Goal: Task Accomplishment & Management: Manage account settings

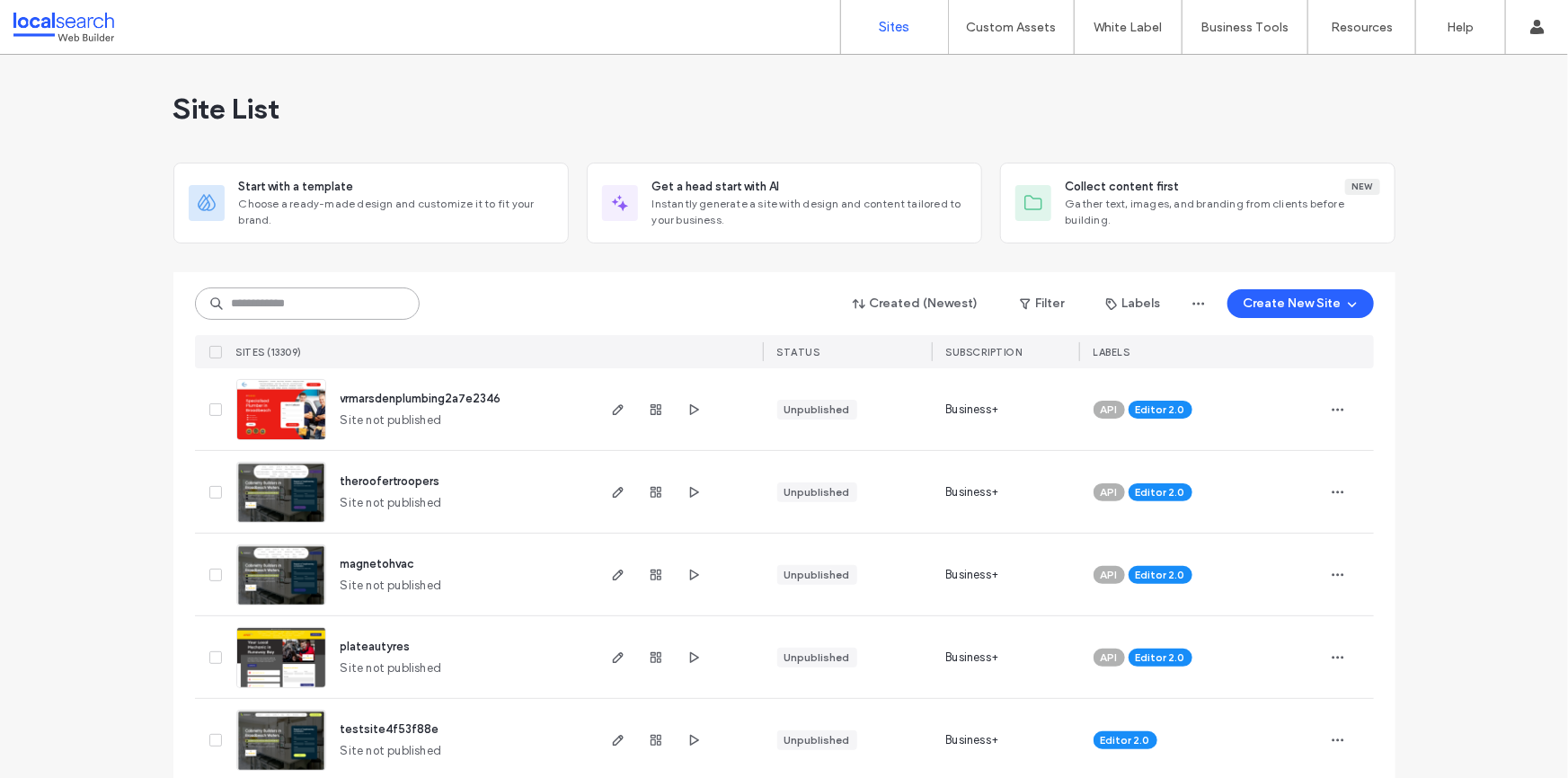
click at [281, 303] on input at bounding box center [307, 303] width 225 height 32
paste input "********"
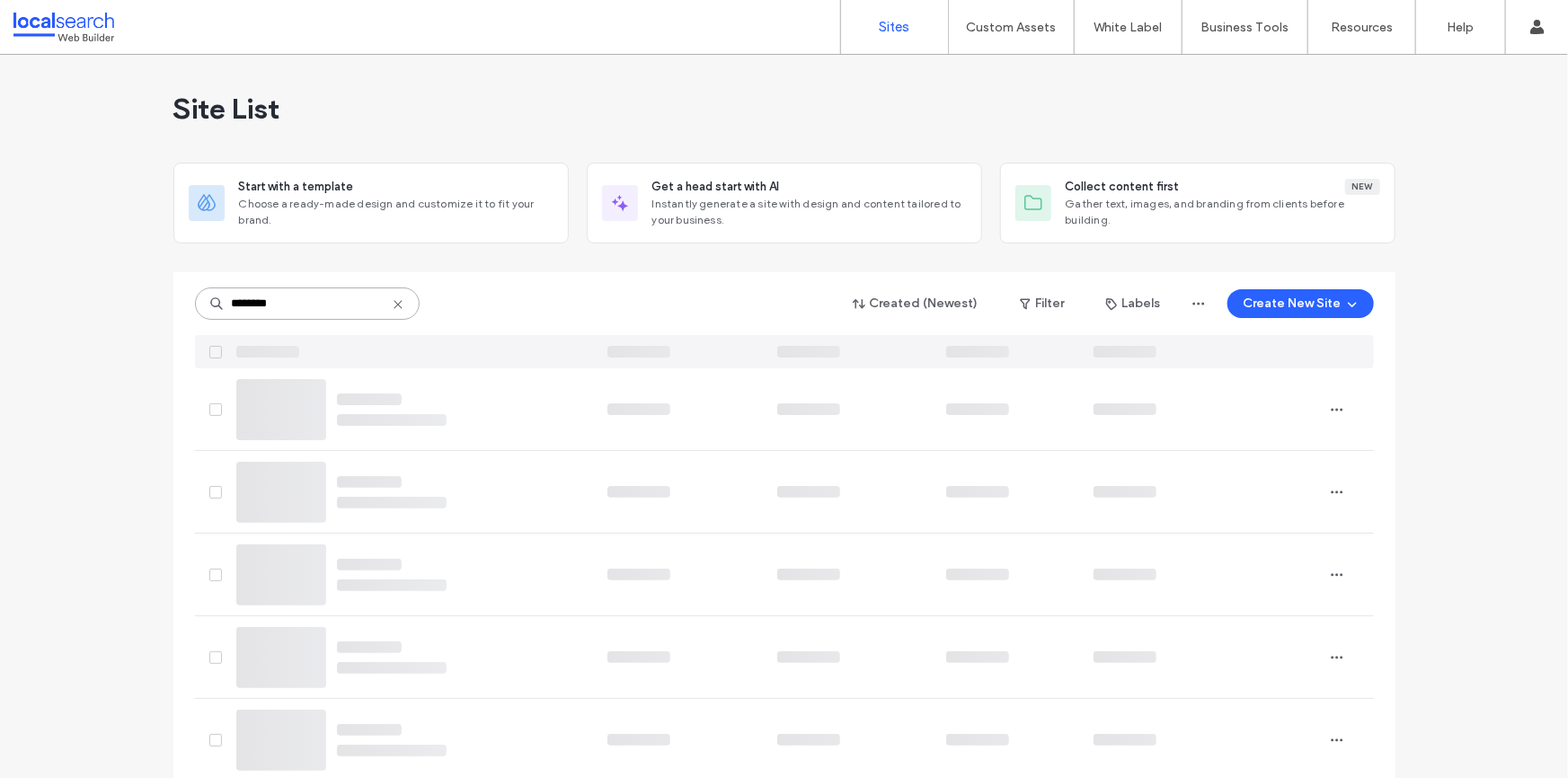
type input "********"
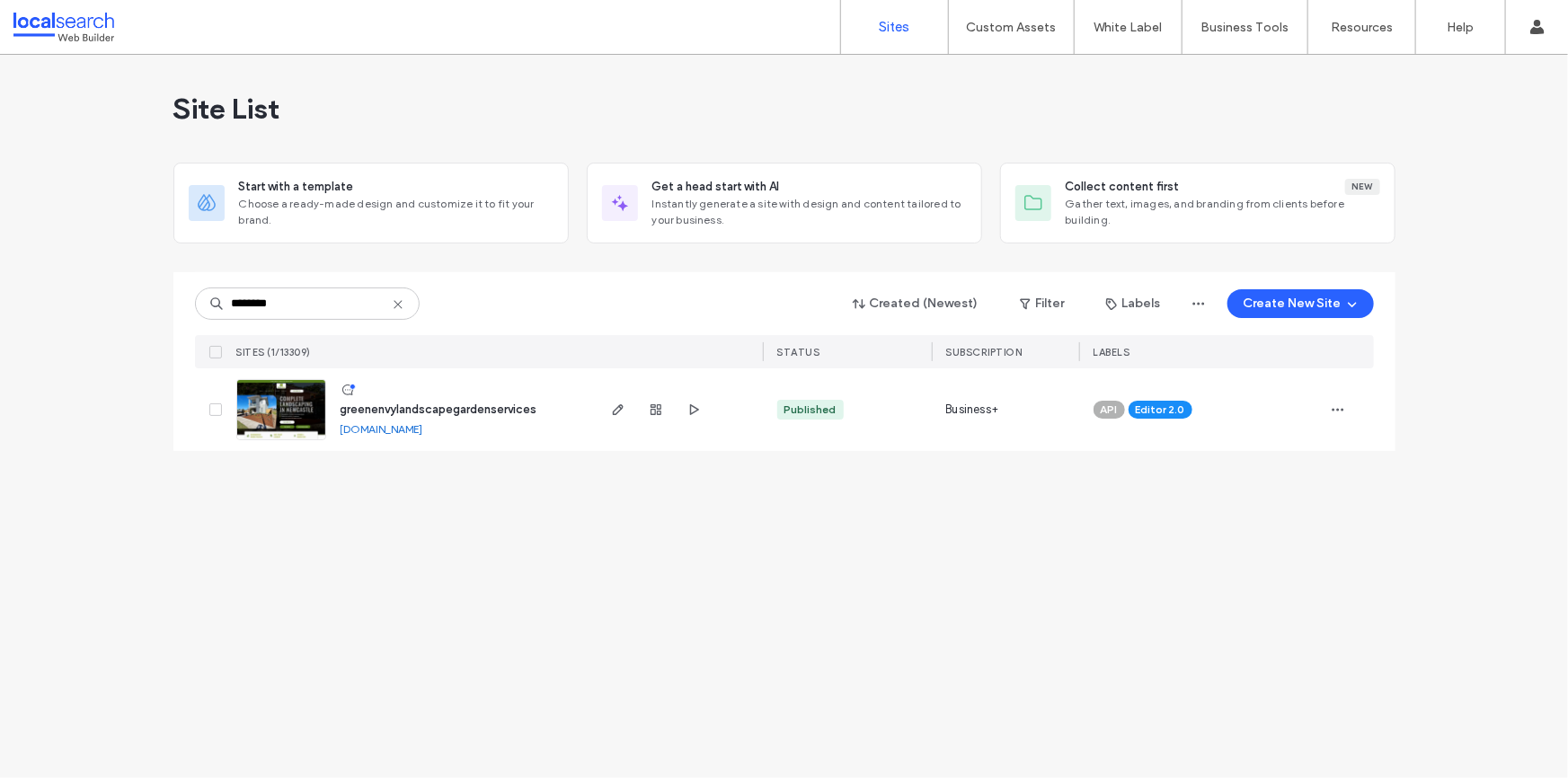
click at [388, 403] on span "greenenvylandscapegardenservices" at bounding box center [438, 409] width 197 height 14
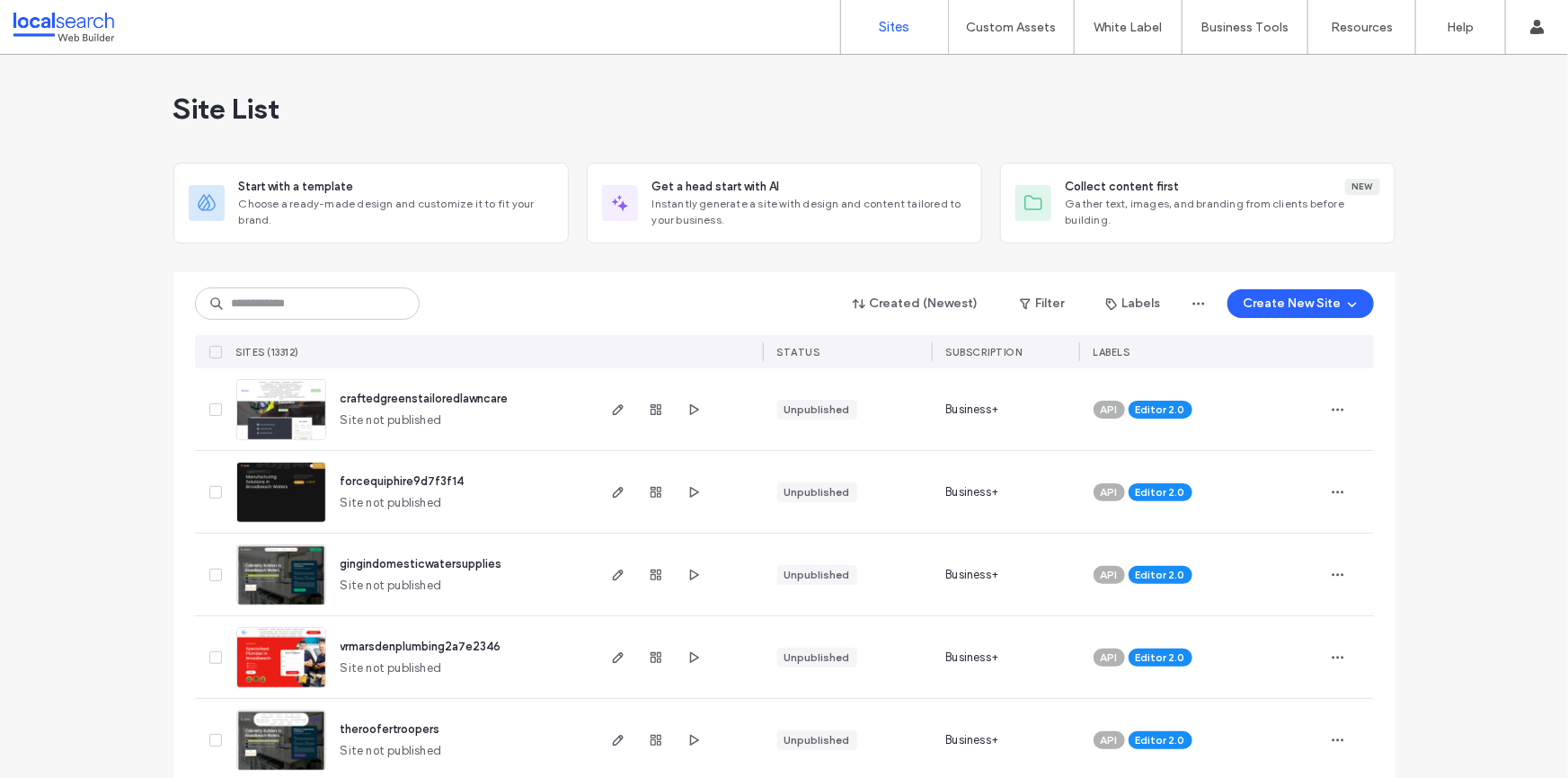
click at [322, 284] on div "Created (Newest) Filter Labels Create New Site SITES (13312) STATUS SUBSCRIPTIO…" at bounding box center [784, 321] width 1179 height 96
click at [312, 293] on input at bounding box center [307, 303] width 225 height 32
paste input "********"
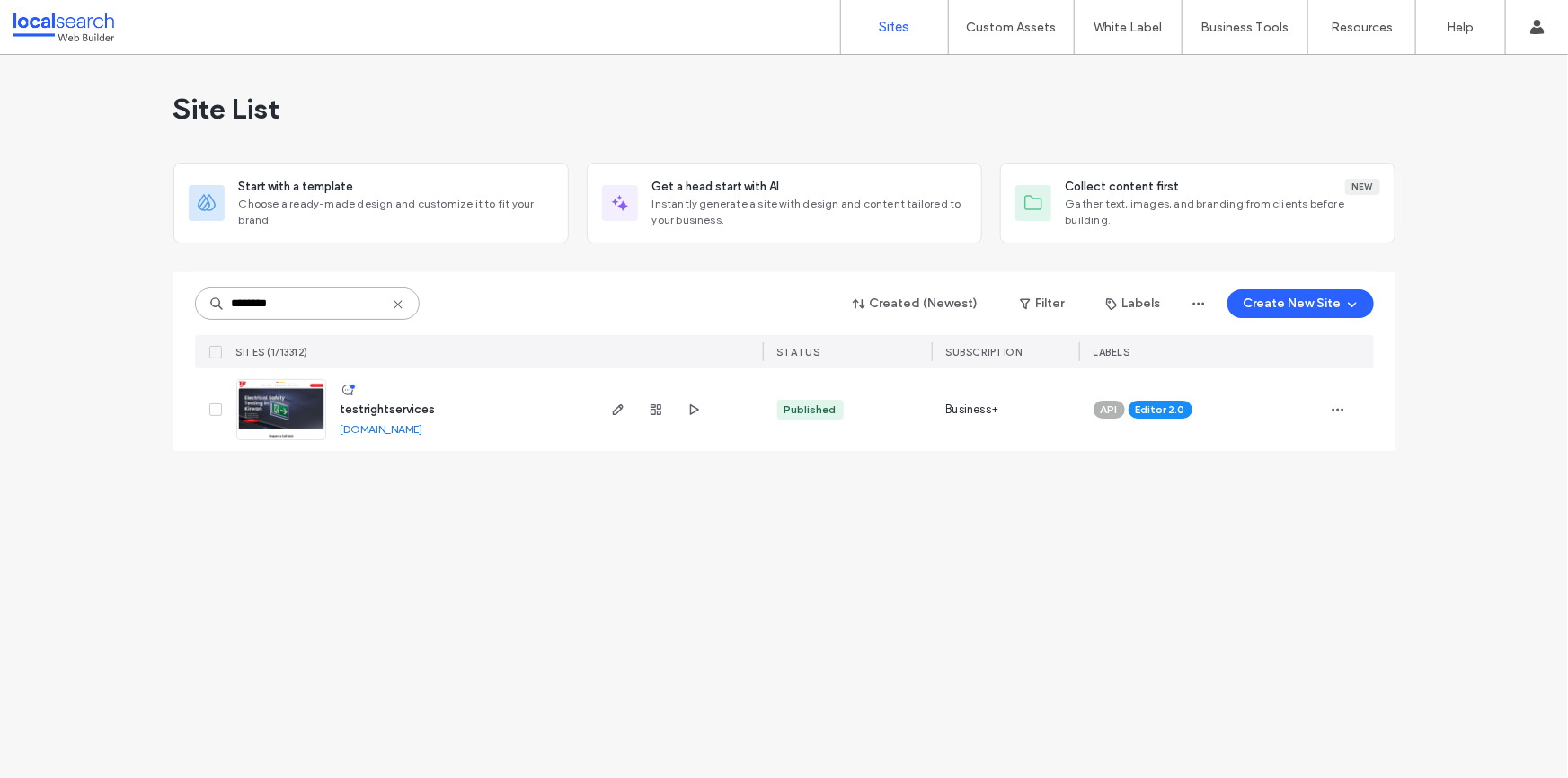
type input "********"
click at [280, 401] on img at bounding box center [281, 441] width 88 height 123
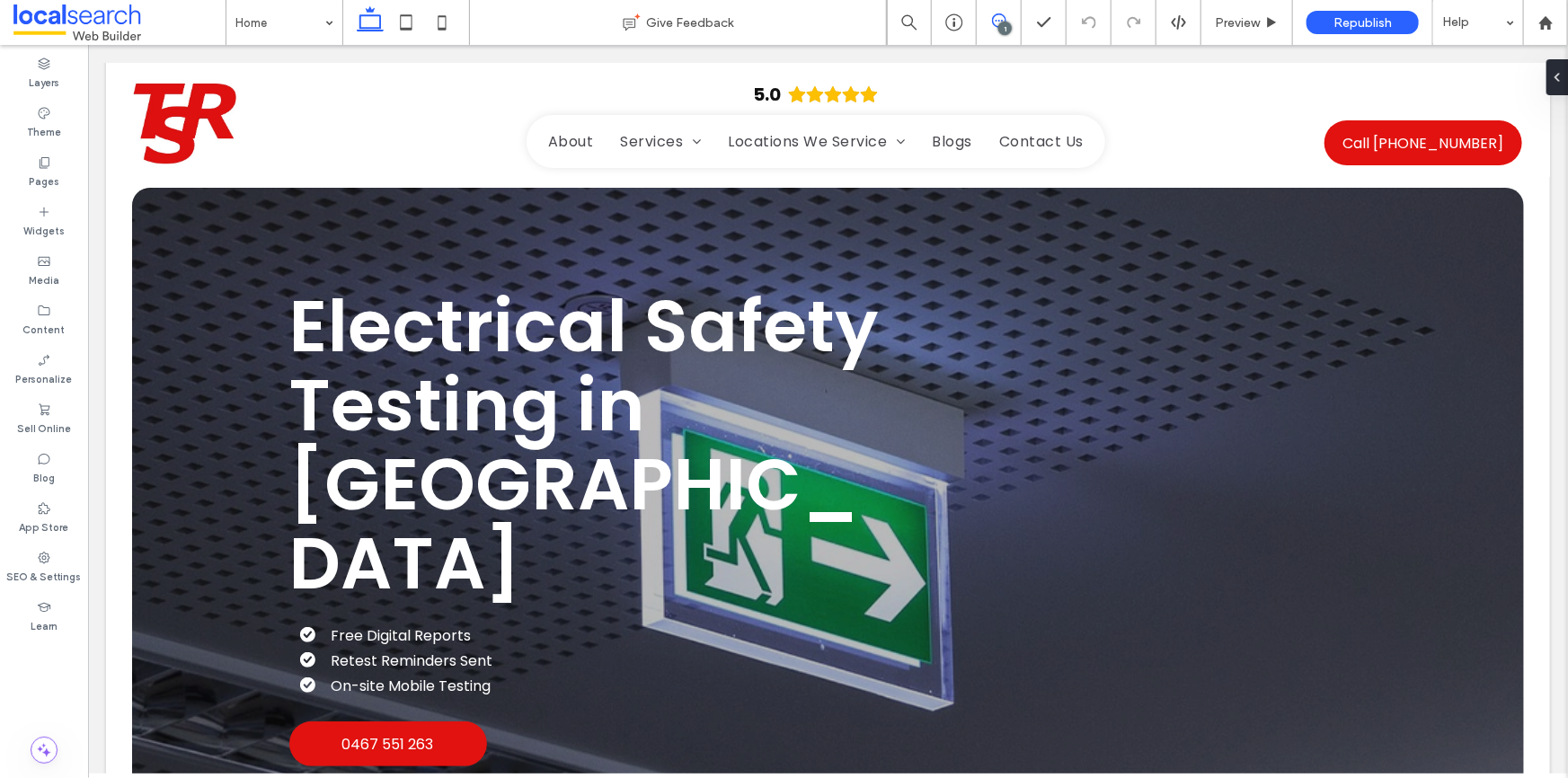
click at [1008, 17] on span at bounding box center [998, 21] width 44 height 15
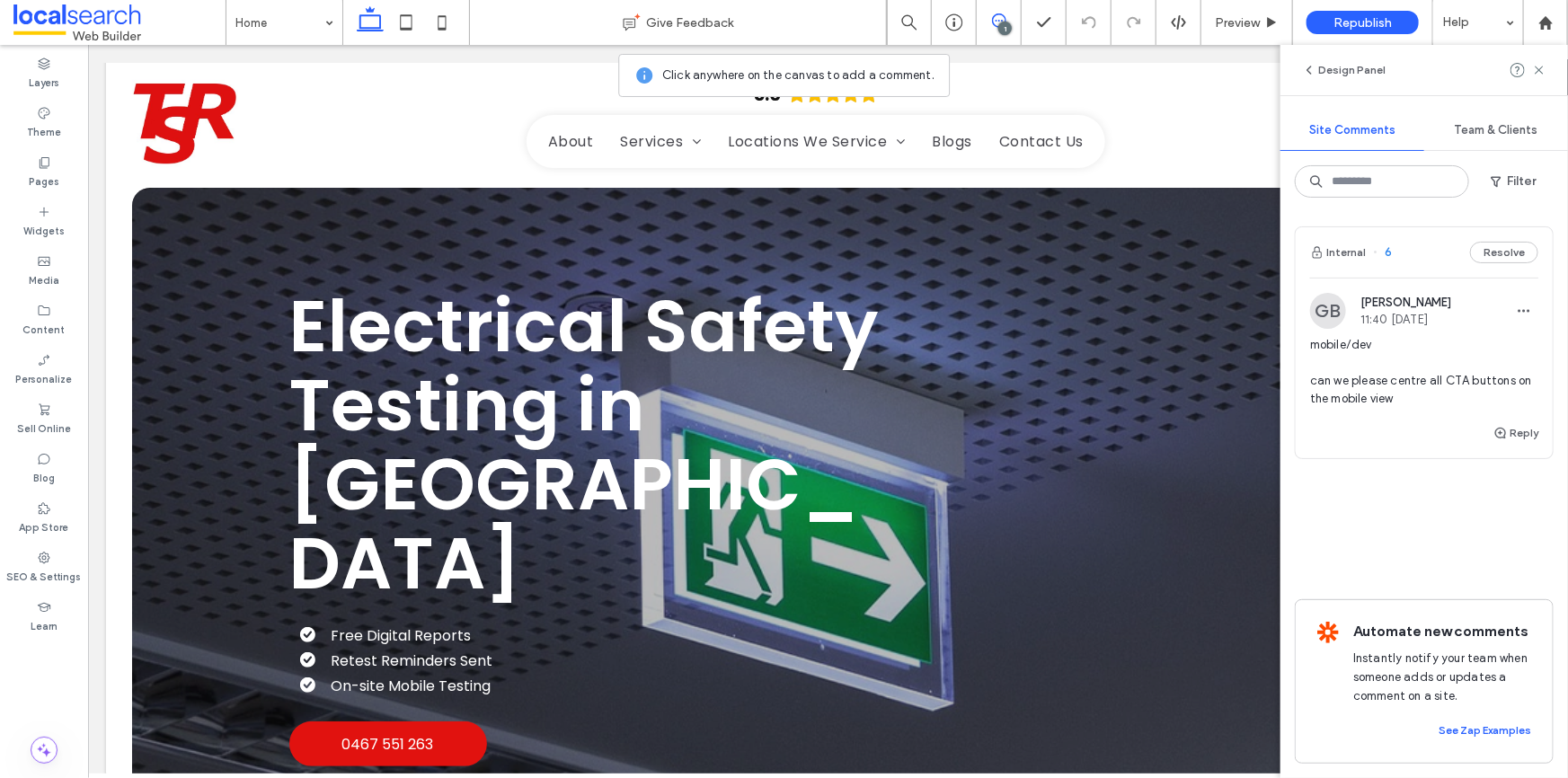
click at [1369, 384] on span "mobile/dev can we please centre all CTA buttons on the mobile view" at bounding box center [1424, 372] width 228 height 72
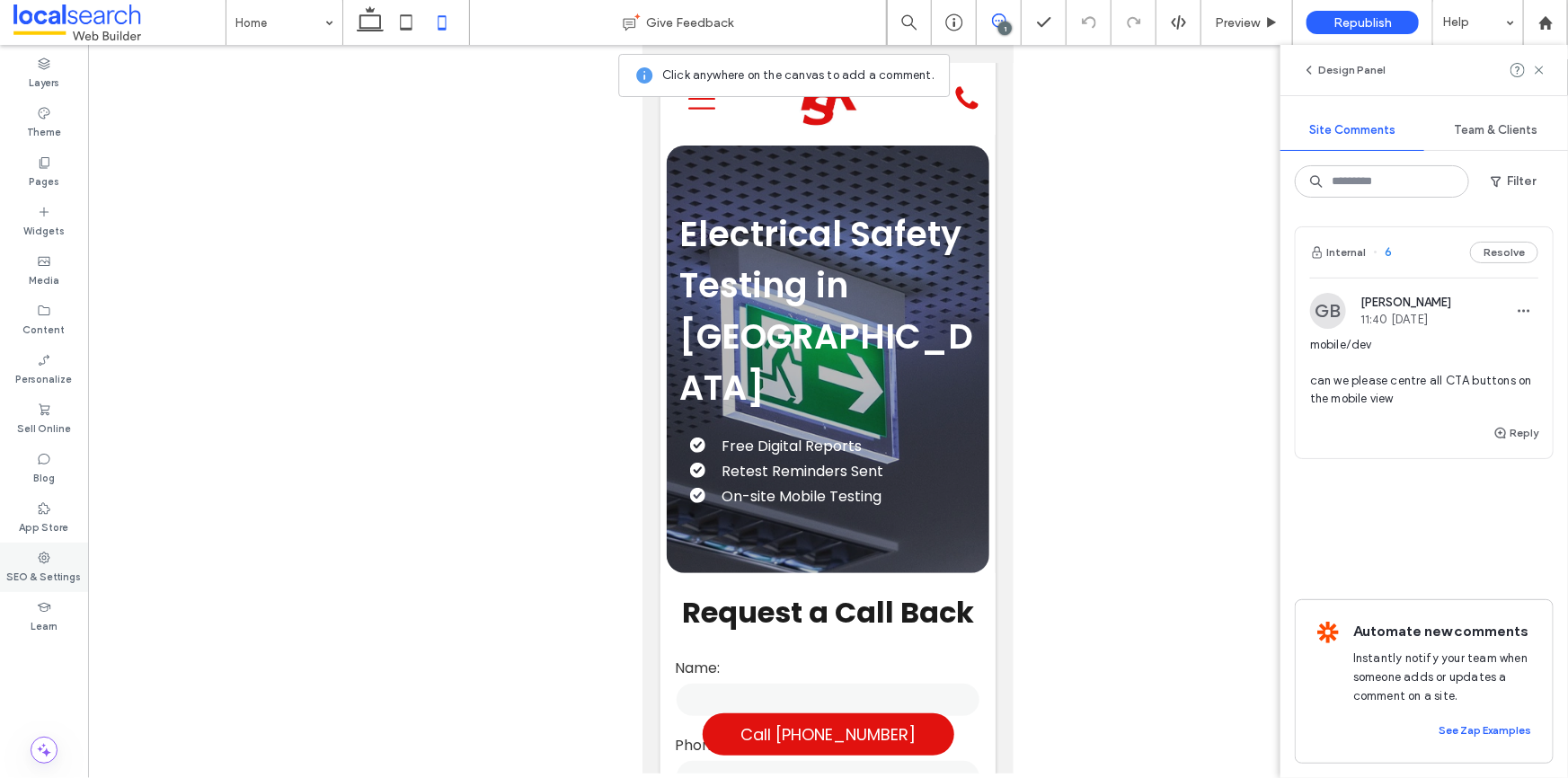
click at [36, 573] on label "SEO & Settings" at bounding box center [44, 575] width 75 height 20
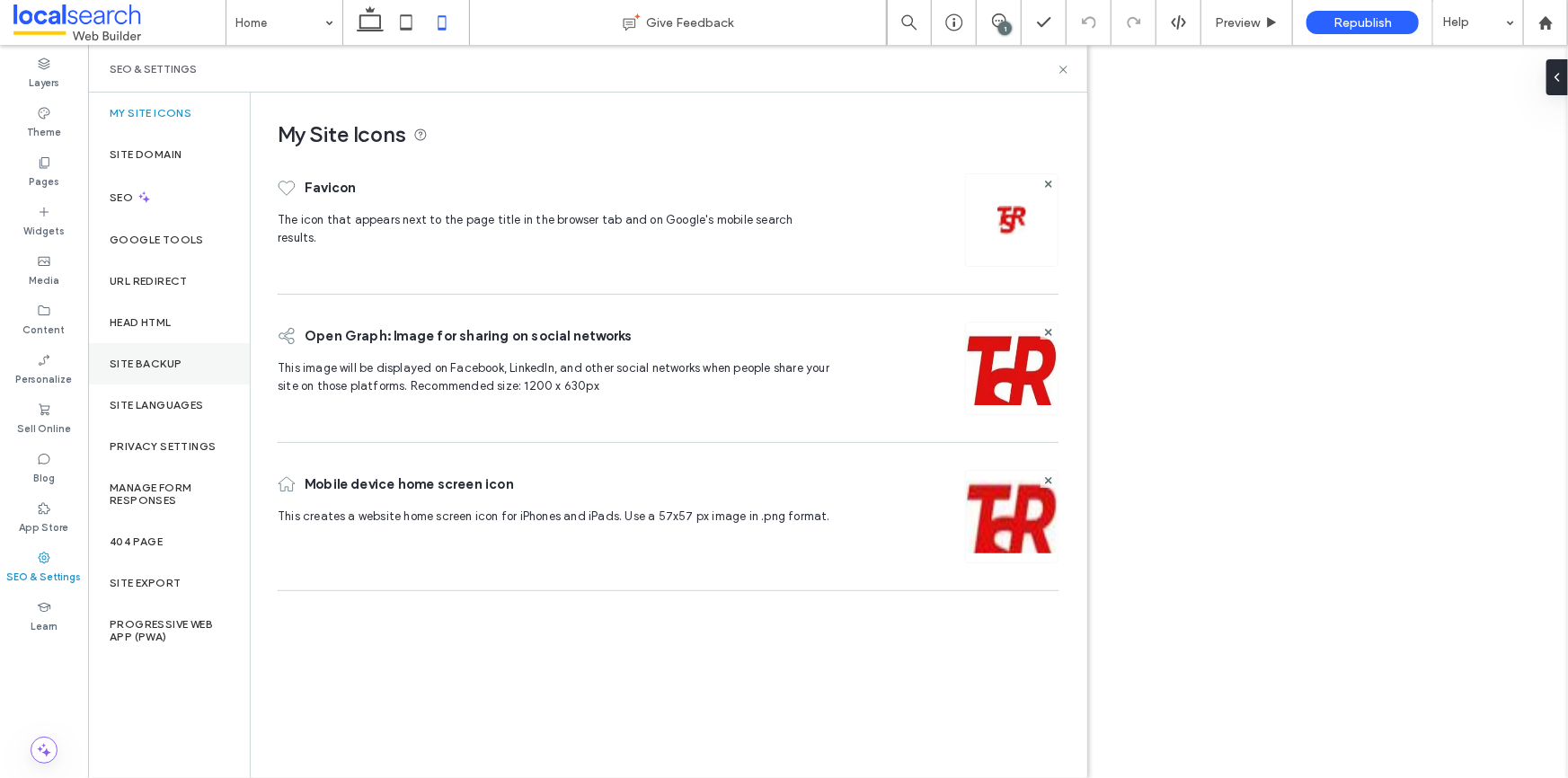
click at [156, 354] on div "Site Backup" at bounding box center [169, 364] width 162 height 41
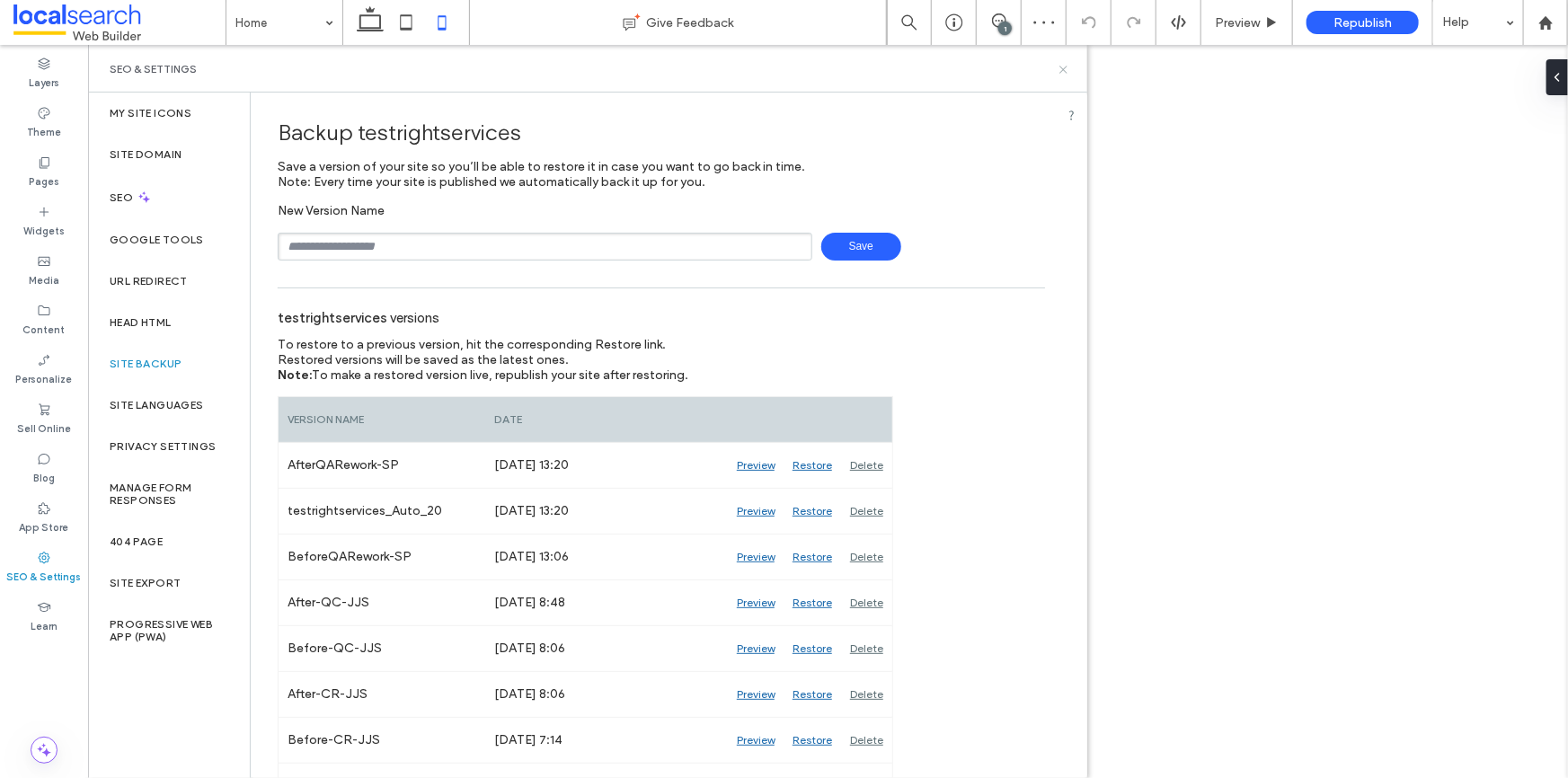
drag, startPoint x: 1060, startPoint y: 65, endPoint x: 308, endPoint y: 0, distance: 754.8
click at [1060, 65] on icon at bounding box center [1063, 70] width 14 height 14
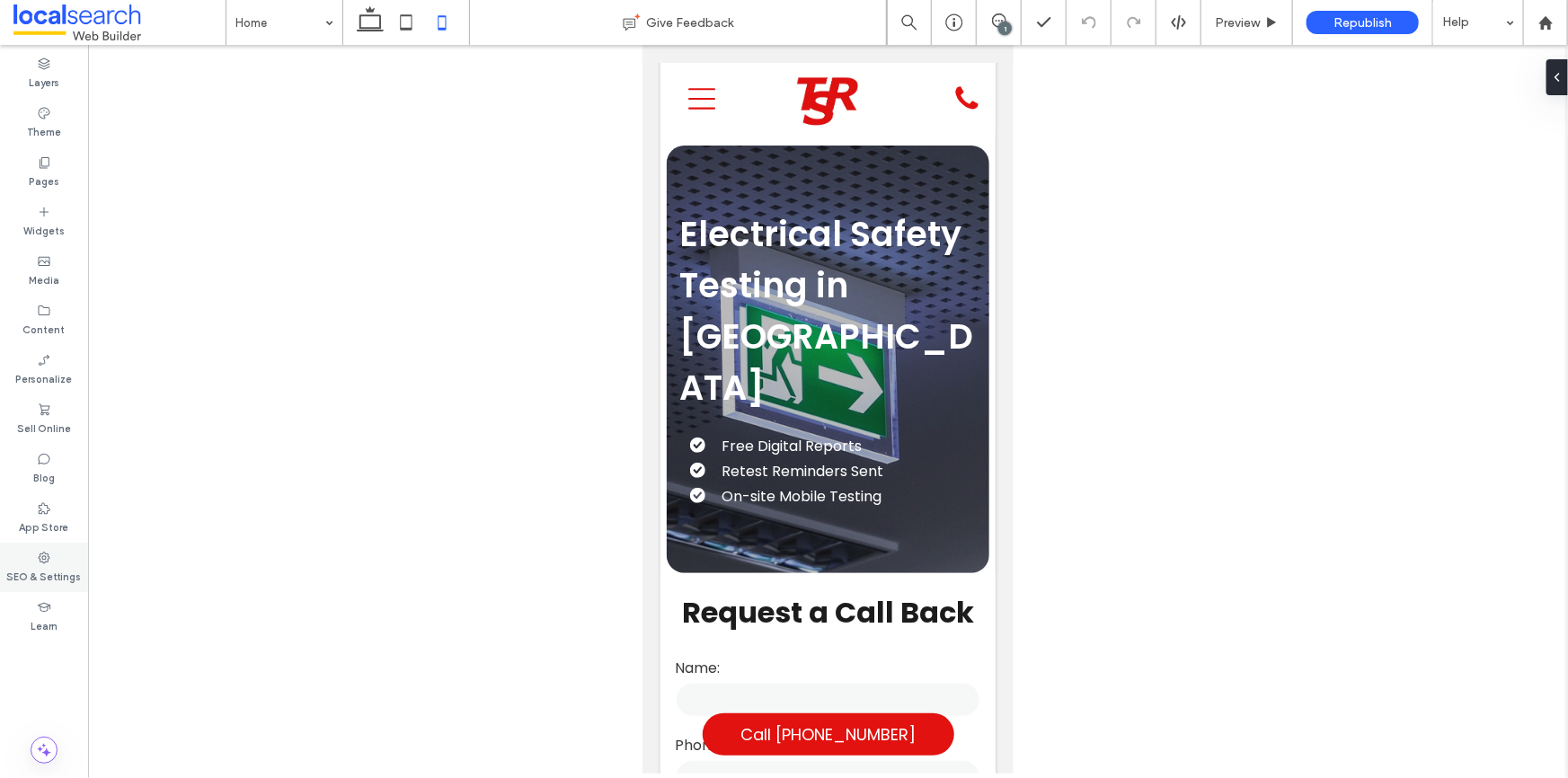
click at [59, 566] on label "SEO & Settings" at bounding box center [44, 575] width 75 height 20
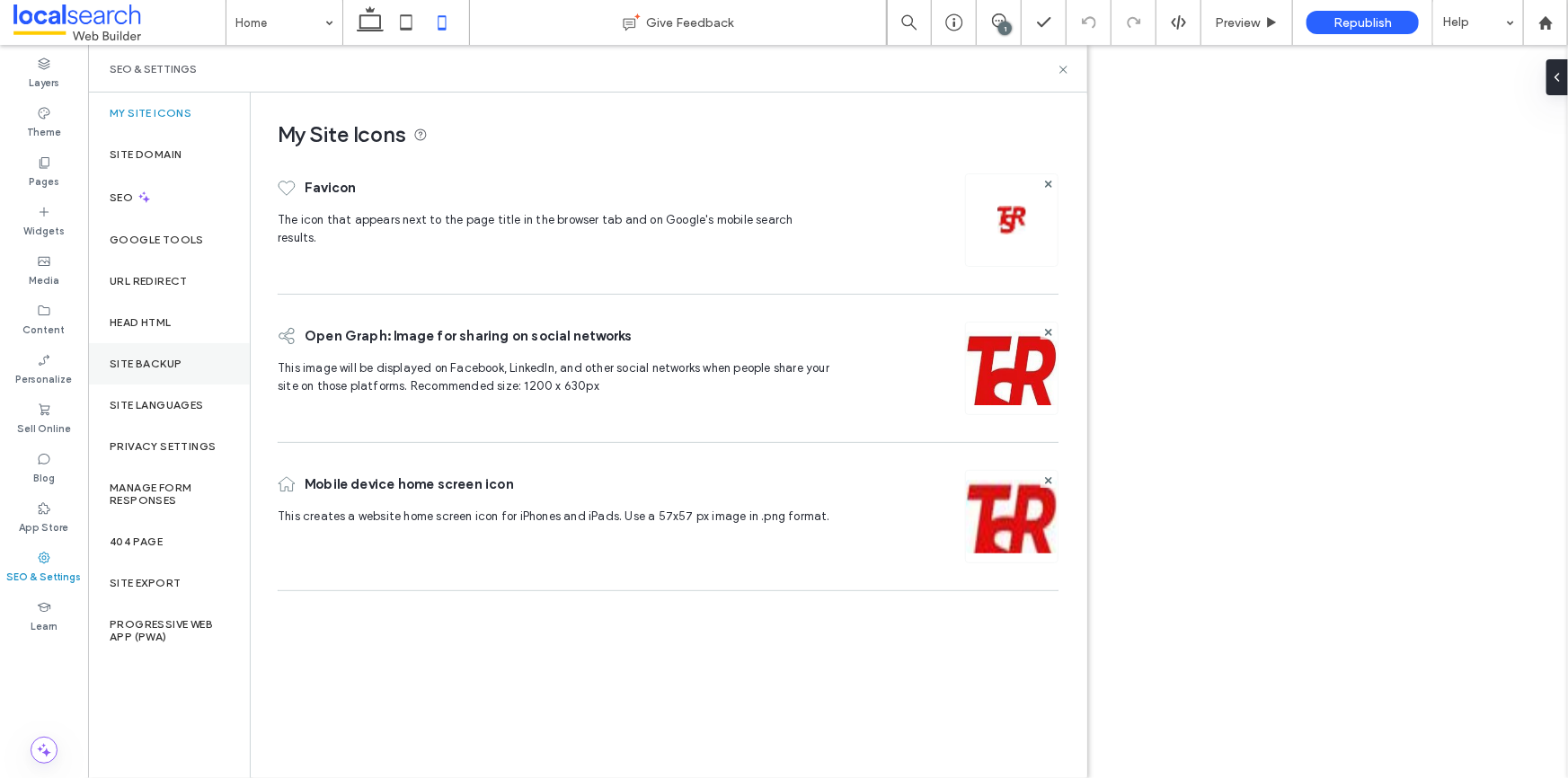
click at [161, 368] on label "Site Backup" at bounding box center [145, 364] width 72 height 13
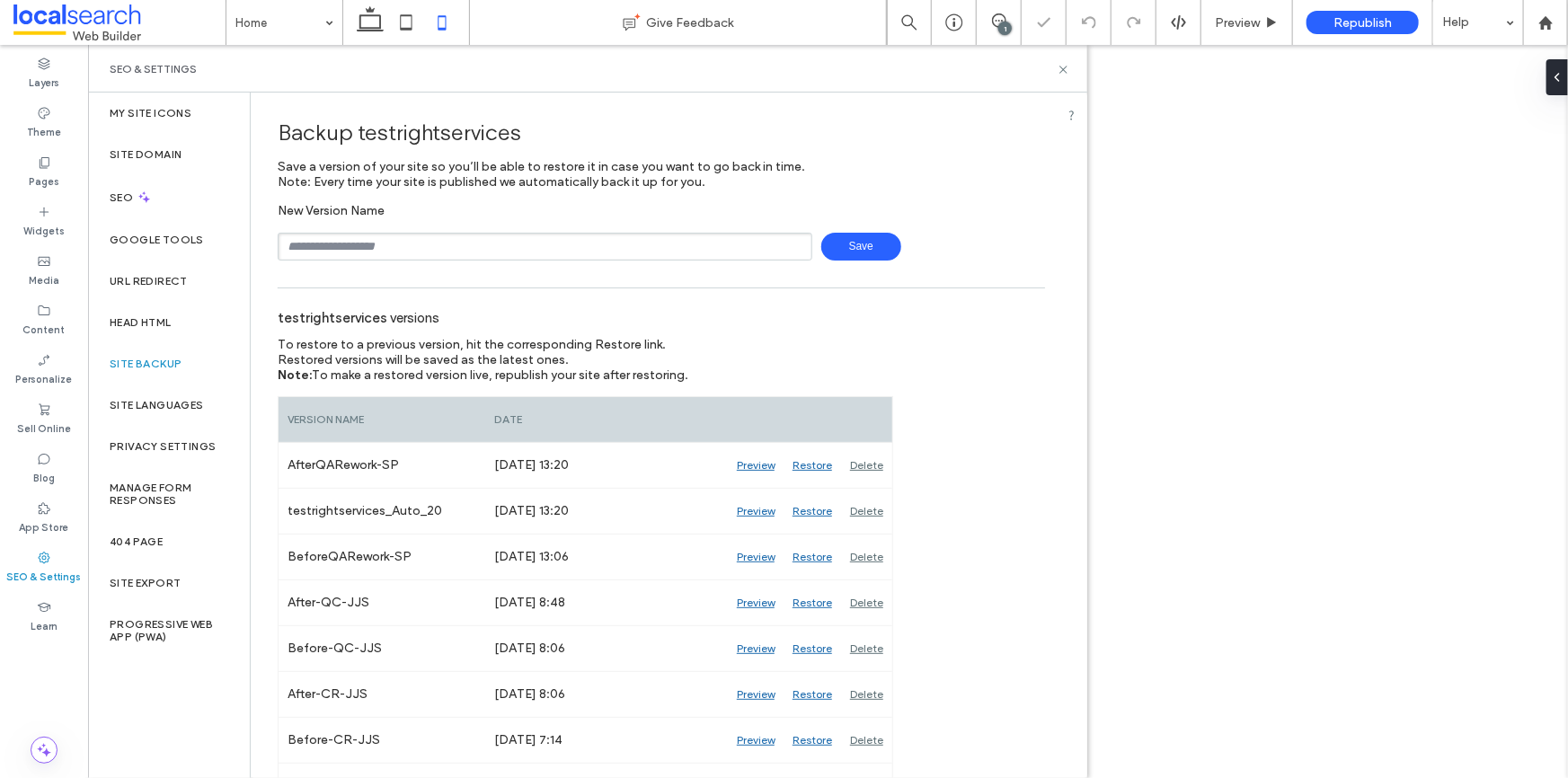
click at [406, 249] on input "text" at bounding box center [544, 246] width 534 height 27
click at [341, 231] on div "New Version Name Save" at bounding box center [661, 232] width 767 height 58
click at [339, 244] on input "text" at bounding box center [544, 246] width 534 height 27
type input "**********"
click at [856, 242] on span "Save" at bounding box center [861, 246] width 80 height 27
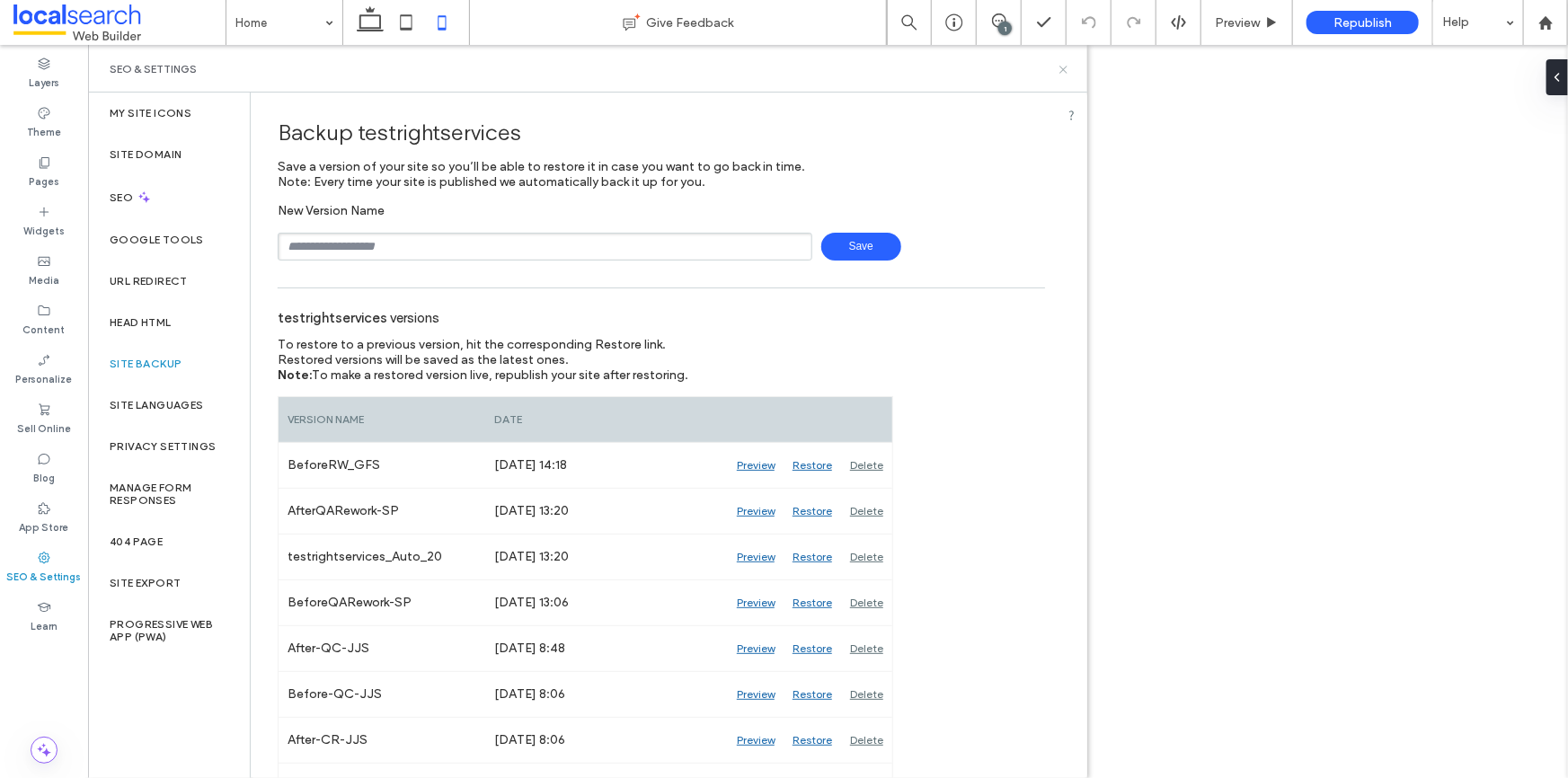
click at [1056, 68] on icon at bounding box center [1063, 70] width 14 height 14
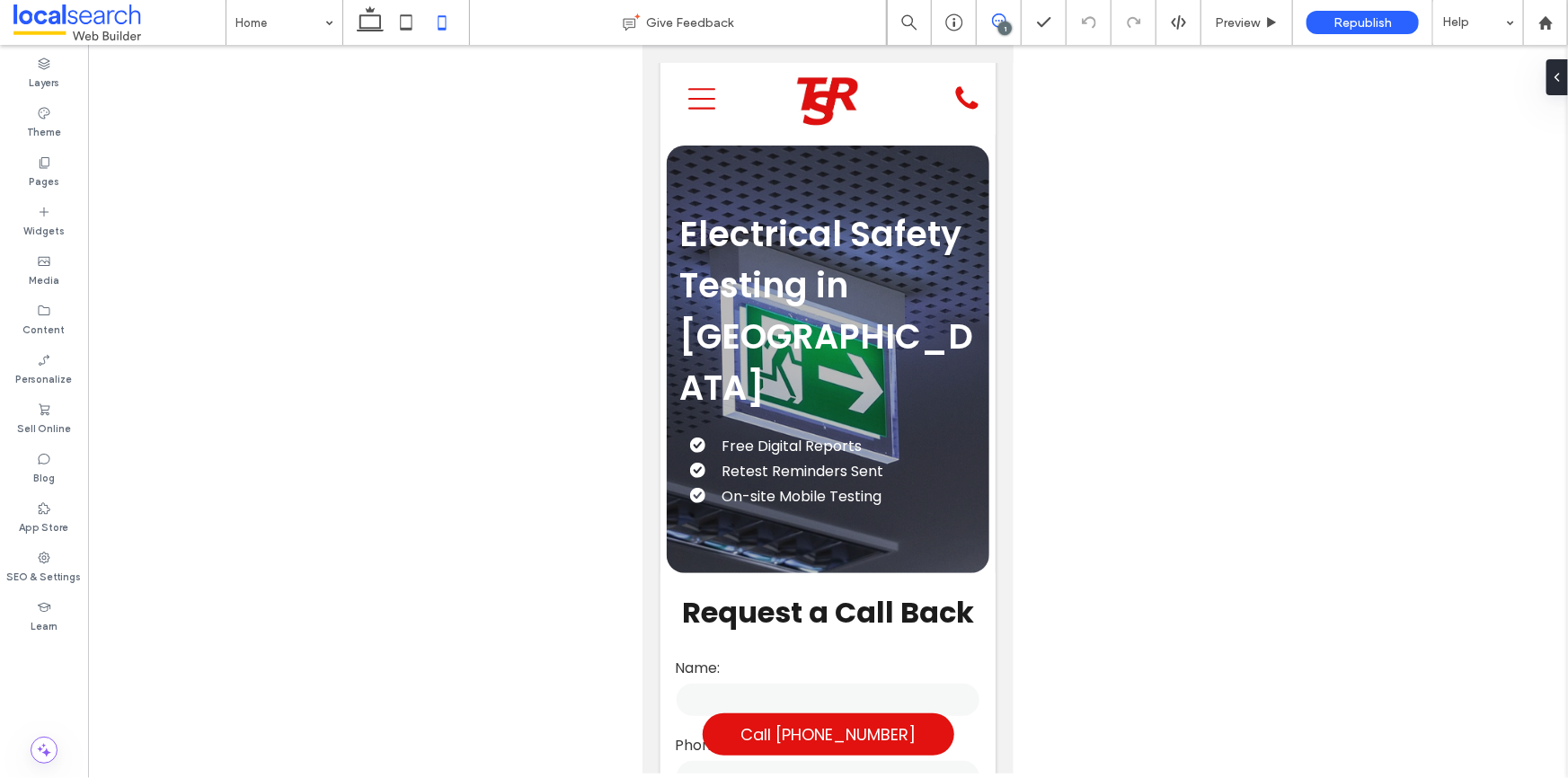
click at [995, 20] on use at bounding box center [998, 21] width 15 height 15
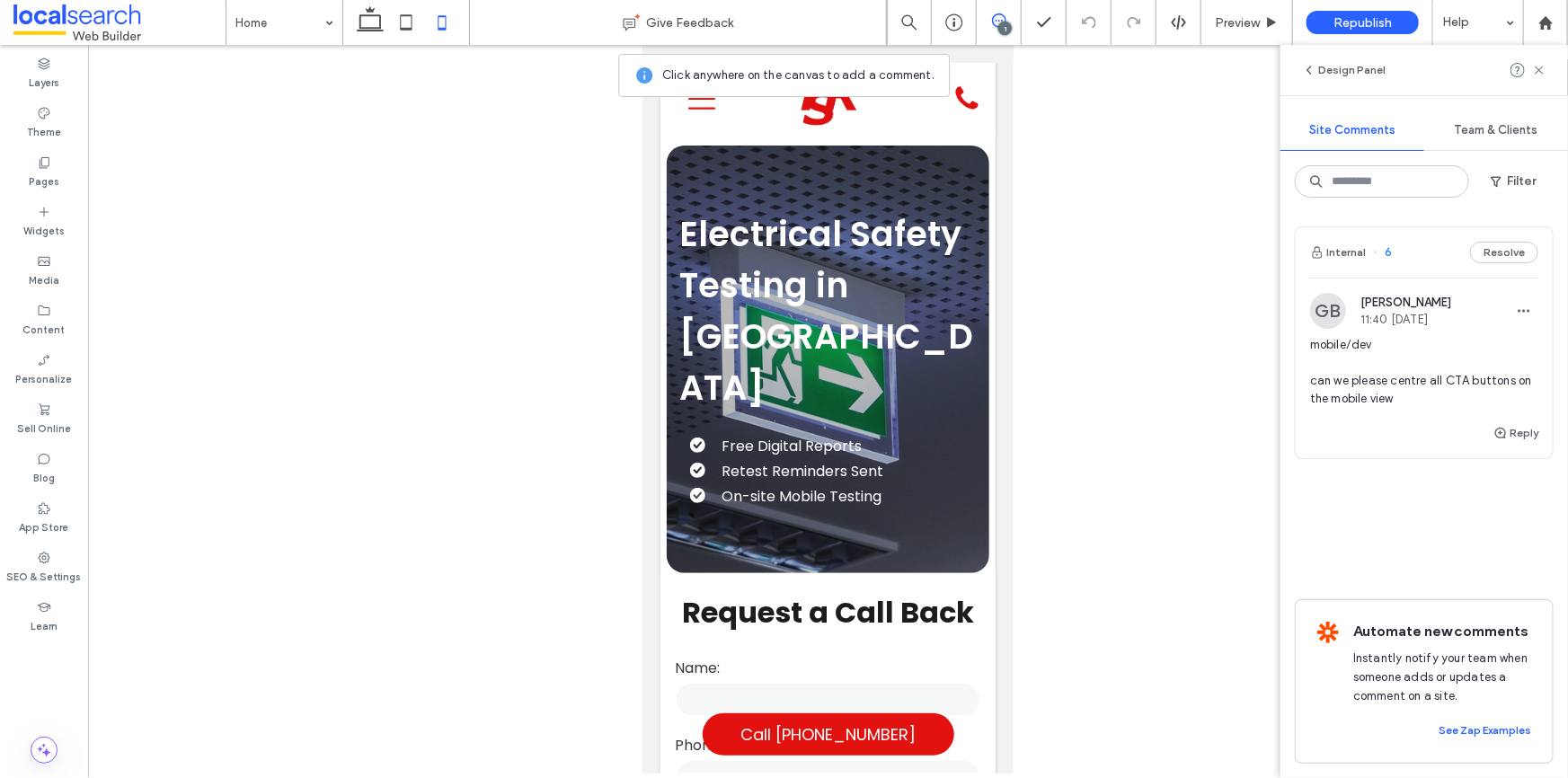
click at [995, 20] on use at bounding box center [998, 21] width 15 height 15
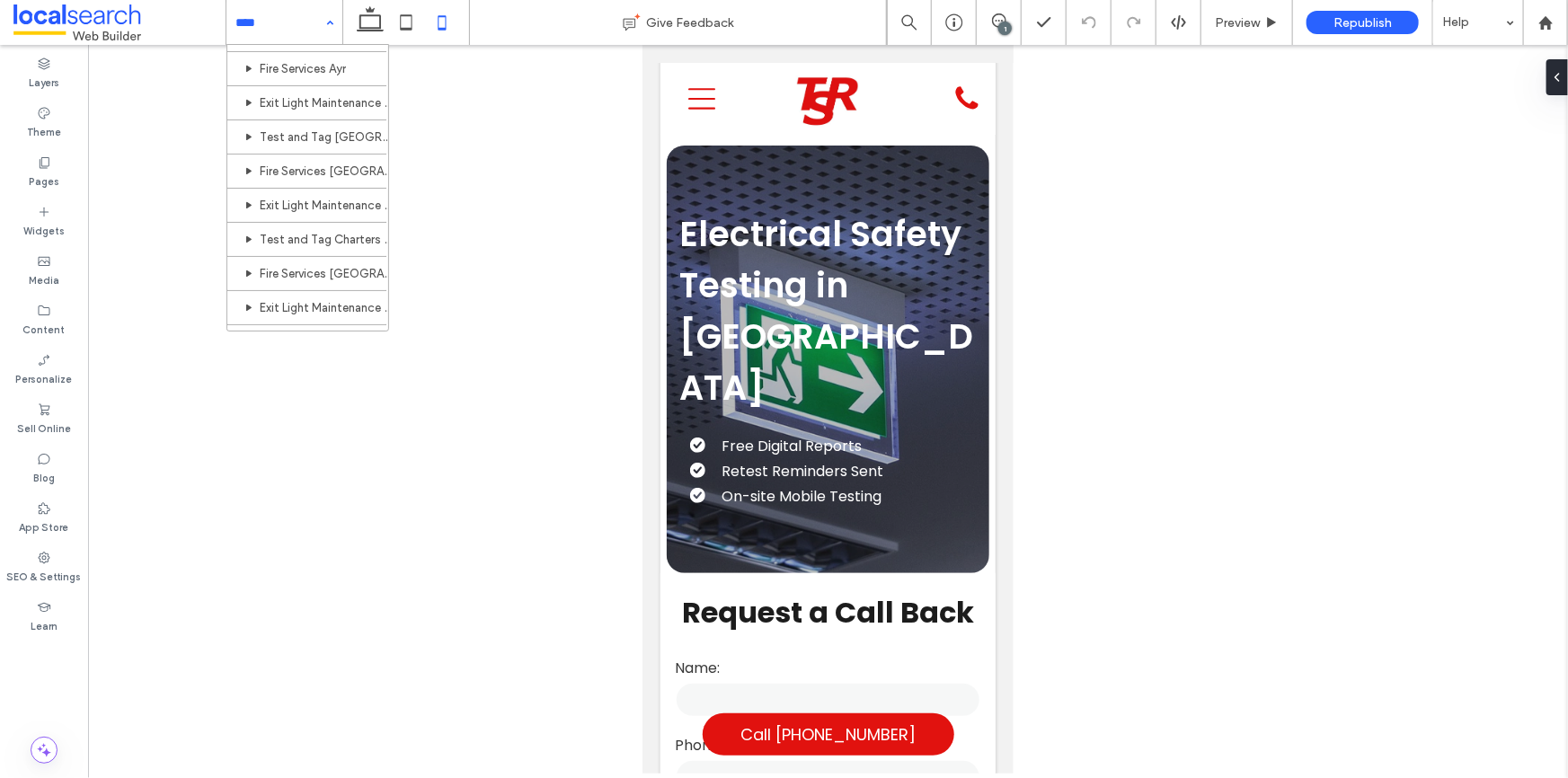
scroll to position [288, 0]
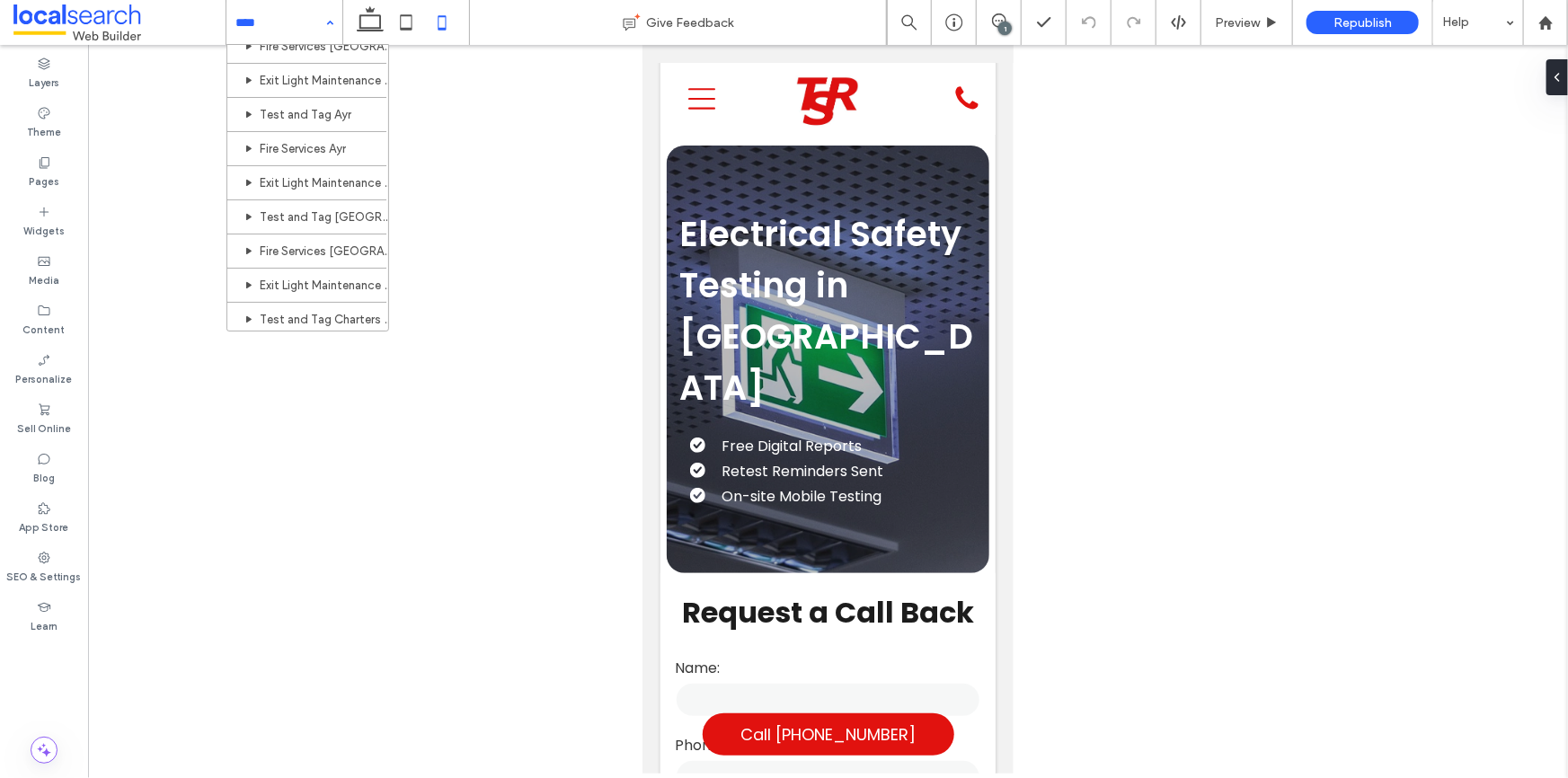
click at [329, 23] on div "Home About Services Test and Tag Fire Services Exit Light Maintenance Locations…" at bounding box center [284, 23] width 116 height 45
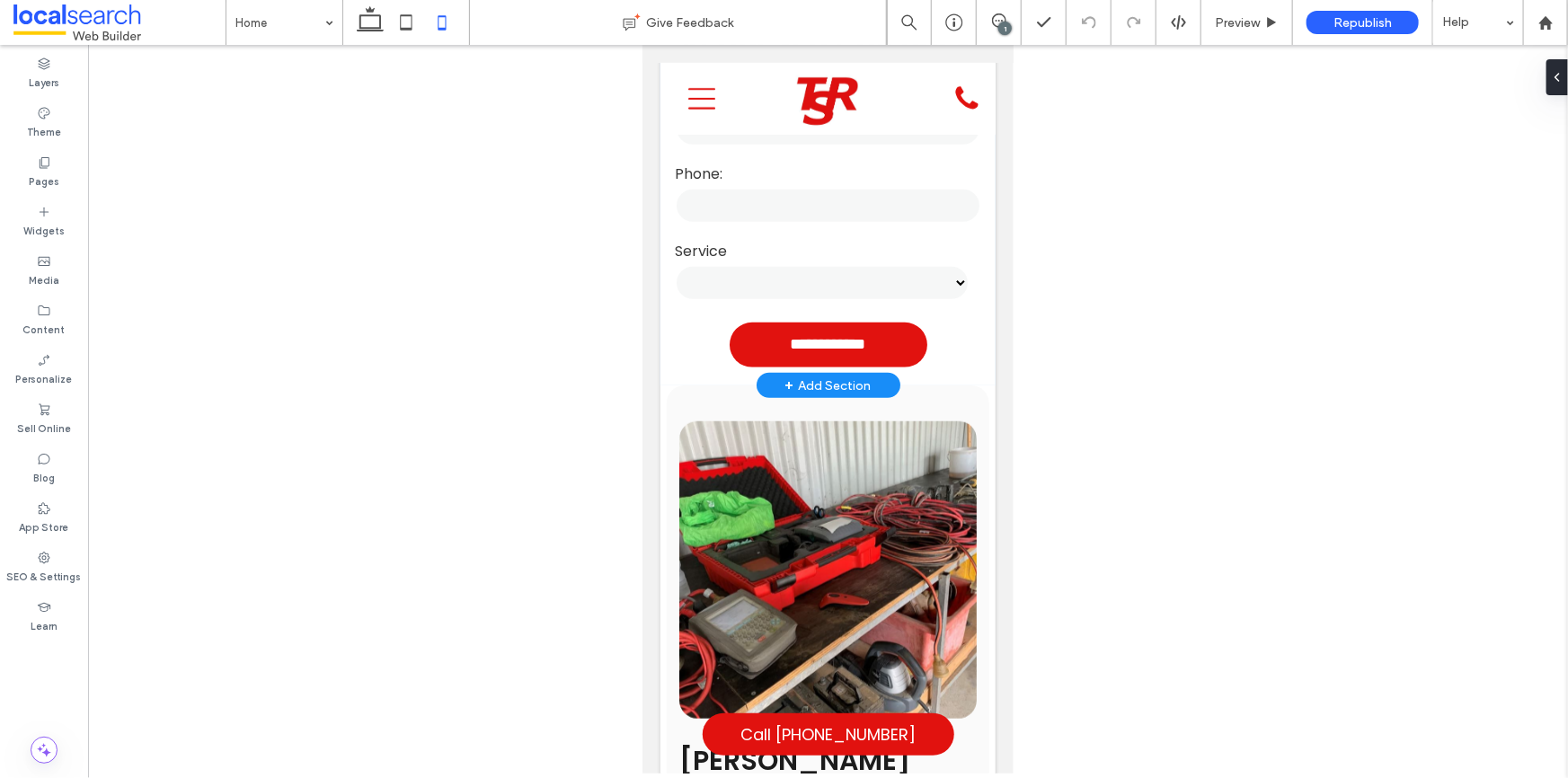
scroll to position [735, 0]
